Goal: Task Accomplishment & Management: Use online tool/utility

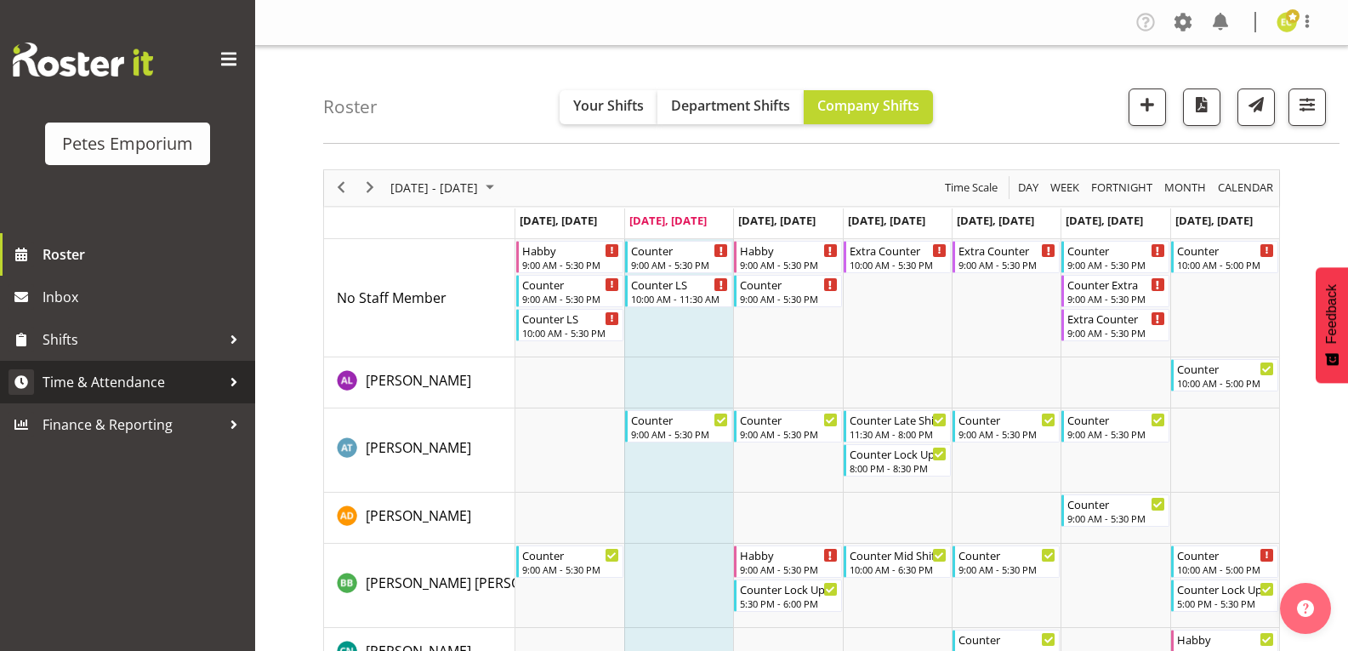
click at [216, 389] on span "Time & Attendance" at bounding box center [132, 382] width 179 height 26
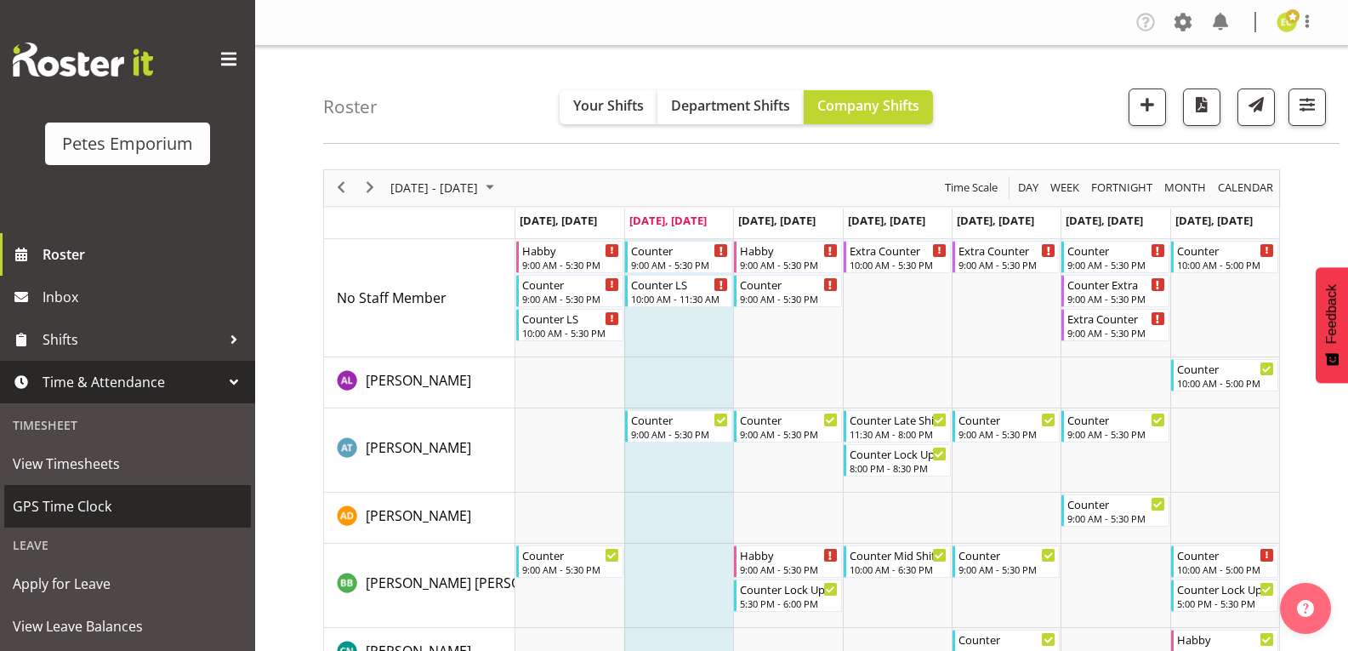
click at [79, 509] on span "GPS Time Clock" at bounding box center [128, 506] width 230 height 26
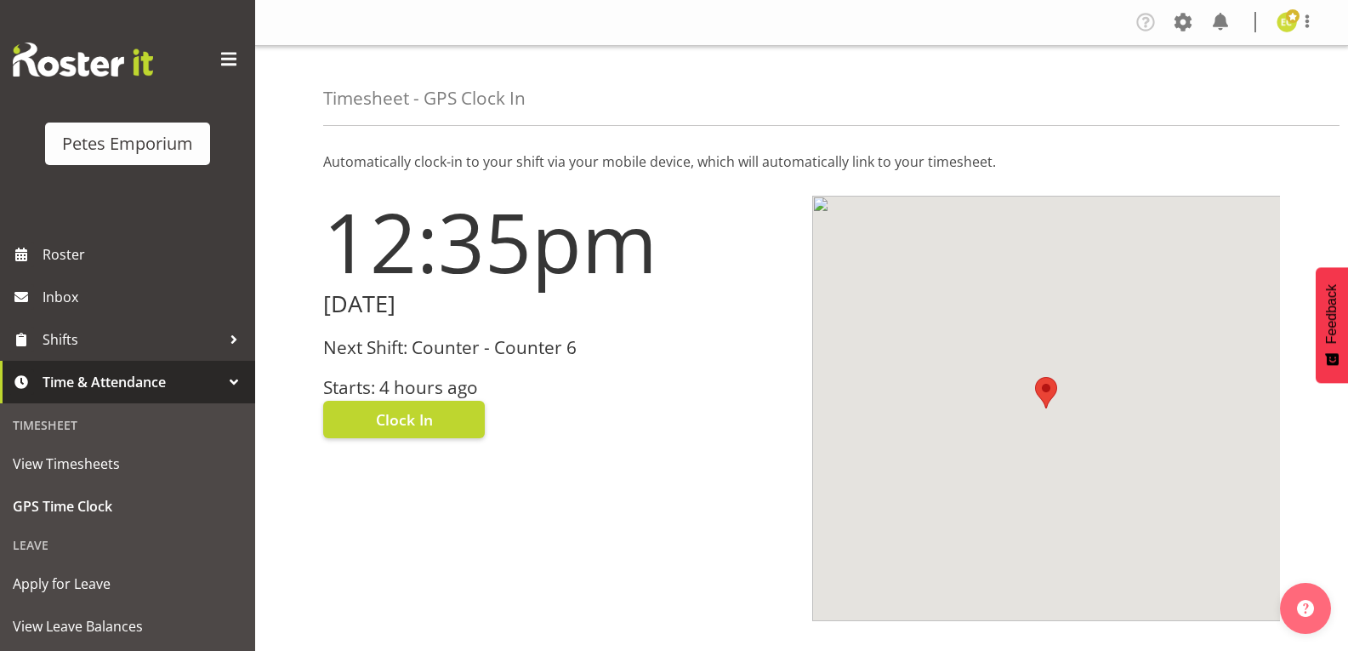
click at [436, 378] on h3 "Starts: 4 hours ago" at bounding box center [557, 388] width 469 height 20
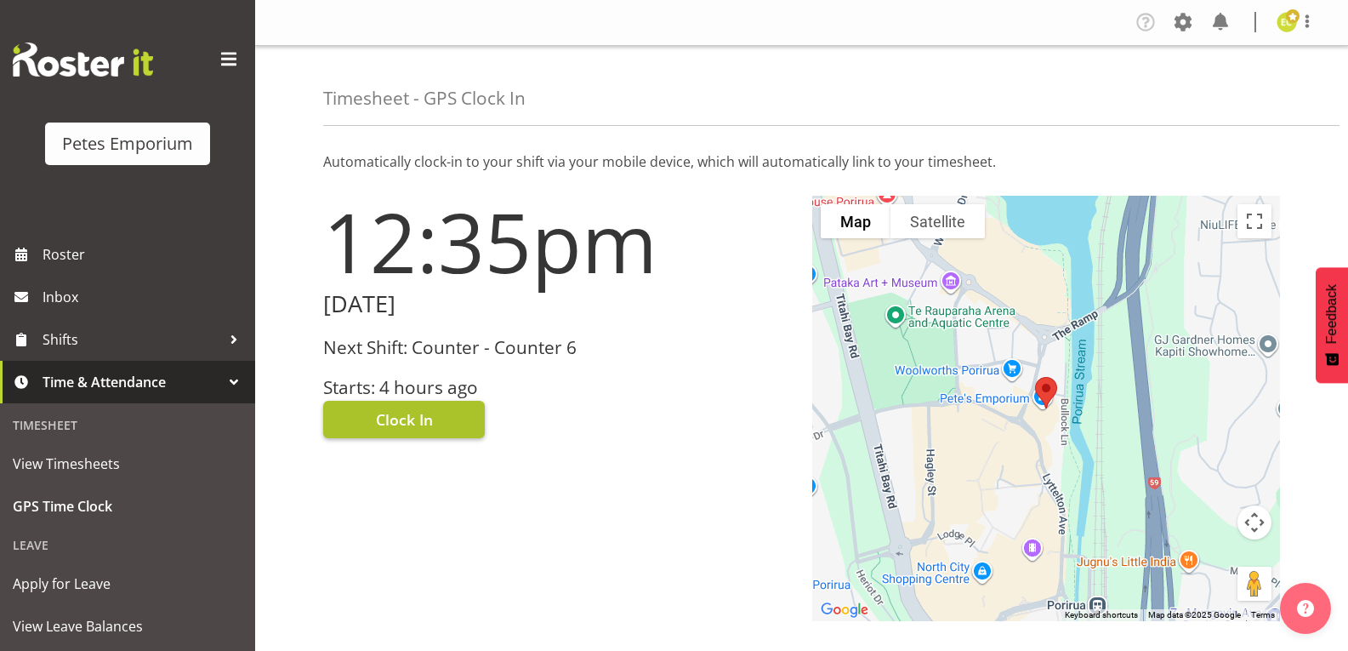
click at [428, 421] on span "Clock In" at bounding box center [404, 419] width 57 height 22
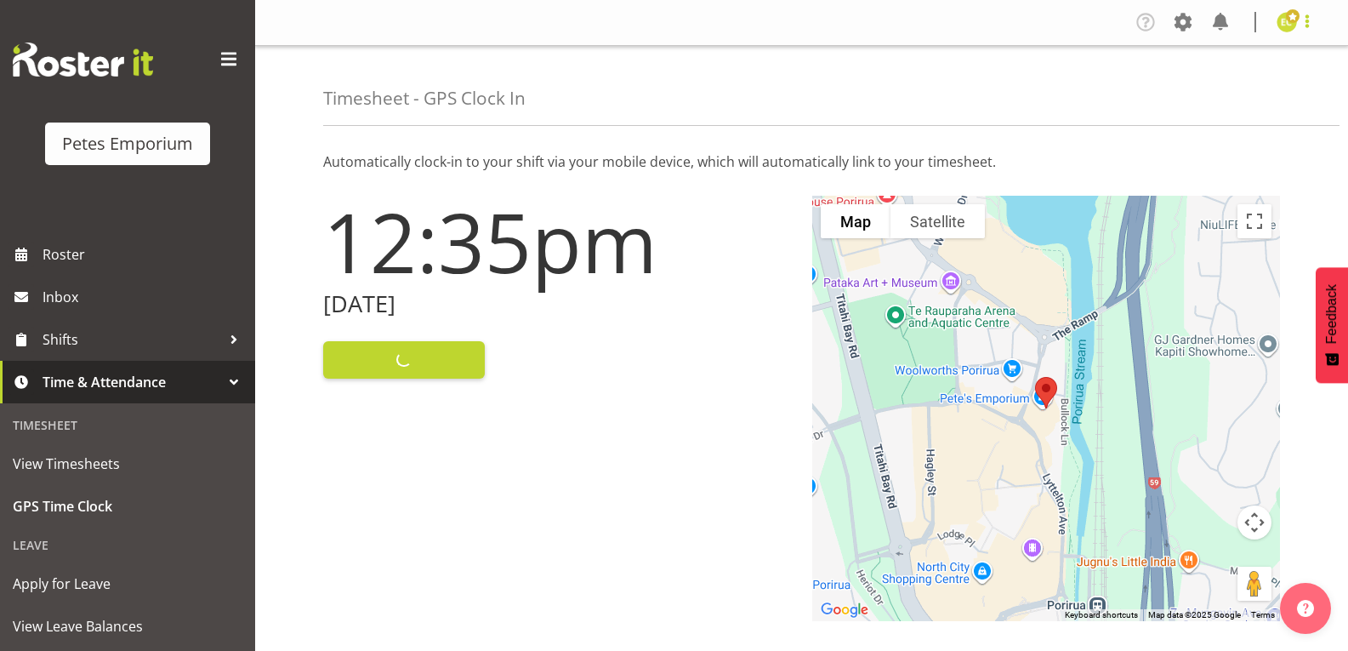
click at [1308, 26] on span at bounding box center [1307, 21] width 20 height 20
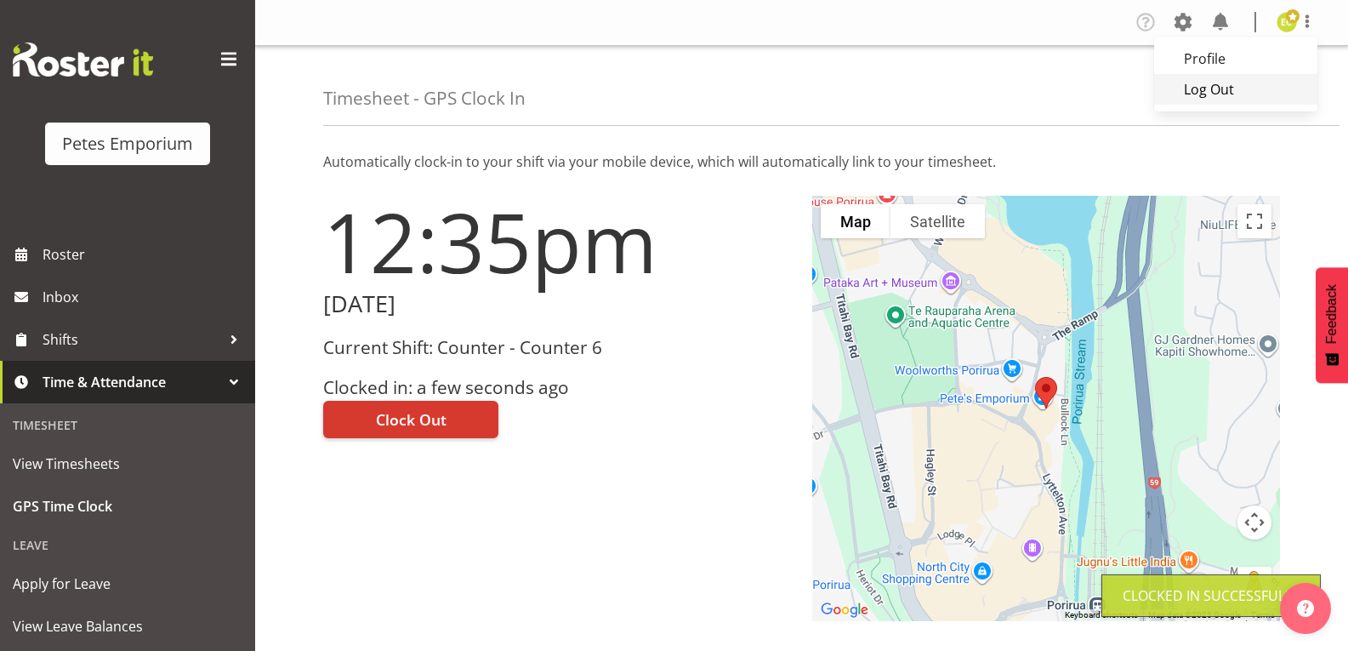
click at [1203, 100] on link "Log Out" at bounding box center [1235, 89] width 163 height 31
